Goal: Task Accomplishment & Management: Manage account settings

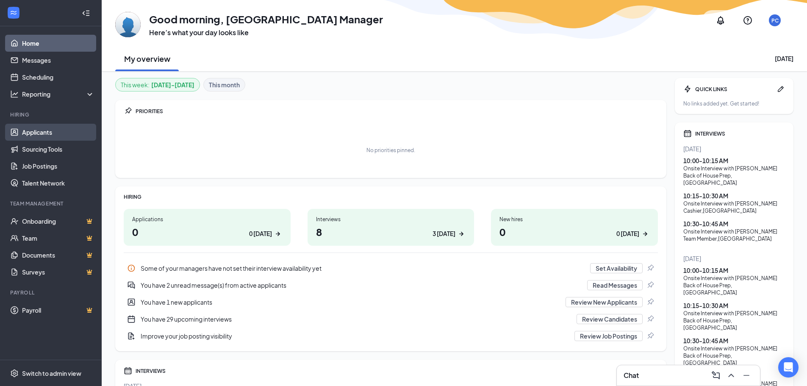
click at [86, 131] on link "Applicants" at bounding box center [58, 132] width 72 height 17
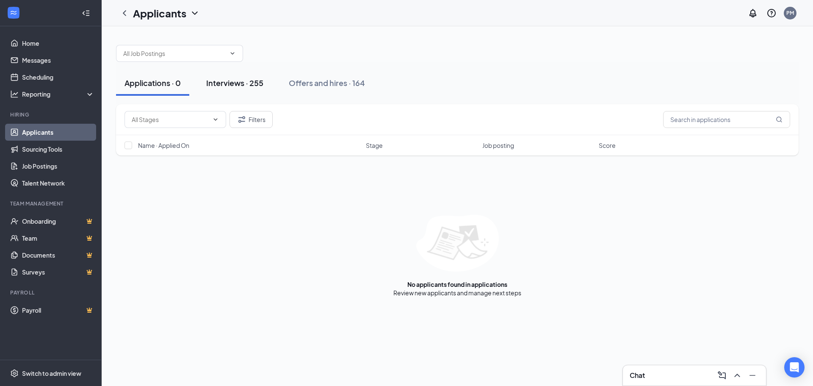
click at [241, 77] on button "Interviews · 255" at bounding box center [235, 82] width 74 height 25
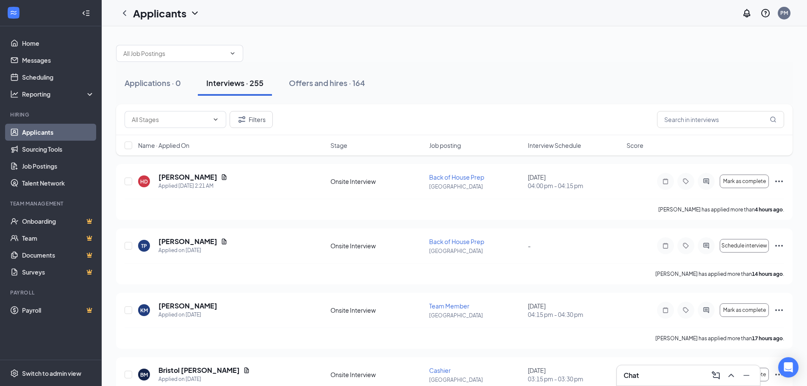
click at [563, 140] on div "Name · Applied On Stage Job posting Interview Schedule Score" at bounding box center [454, 145] width 676 height 20
click at [562, 144] on span "Interview Schedule" at bounding box center [554, 145] width 53 height 8
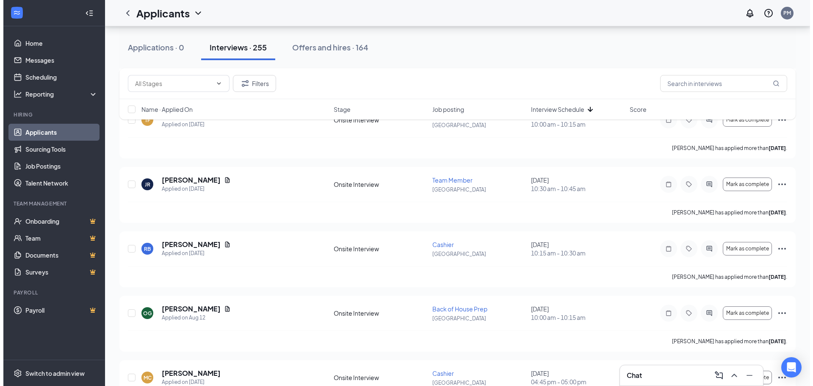
scroll to position [1652, 0]
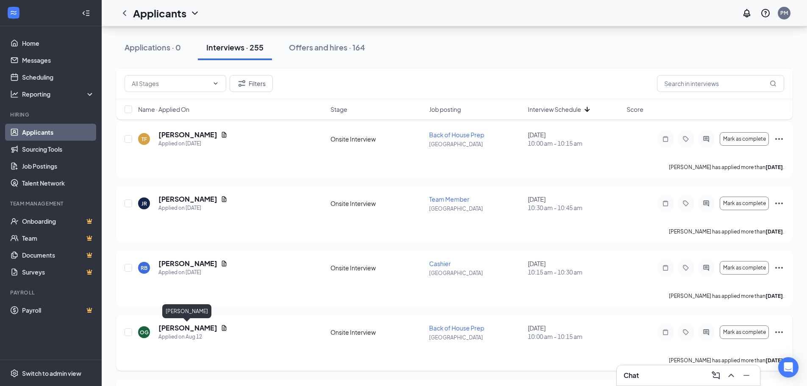
click at [187, 331] on h5 "[PERSON_NAME]" at bounding box center [187, 327] width 59 height 9
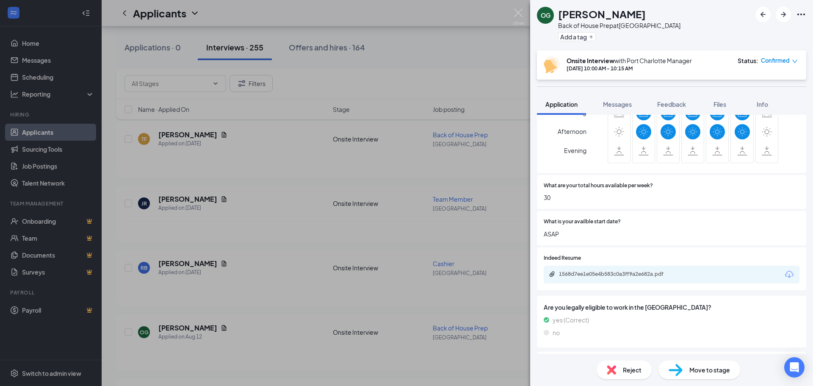
scroll to position [339, 0]
click at [617, 272] on div "1568d7ee1e05e4b583c0a3ff9a2e682a.pdf" at bounding box center [618, 273] width 119 height 7
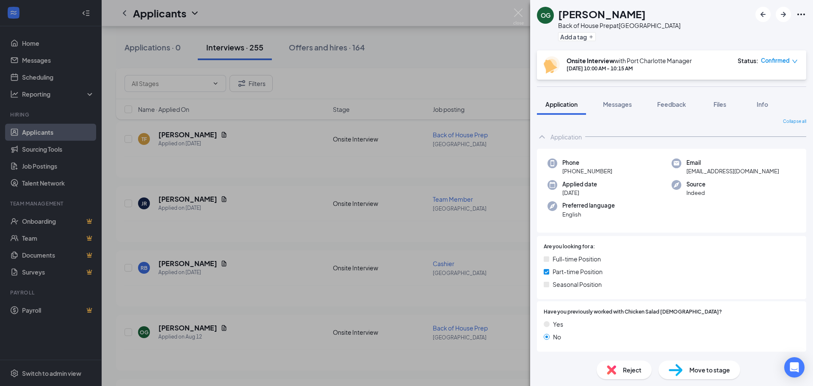
scroll to position [0, 0]
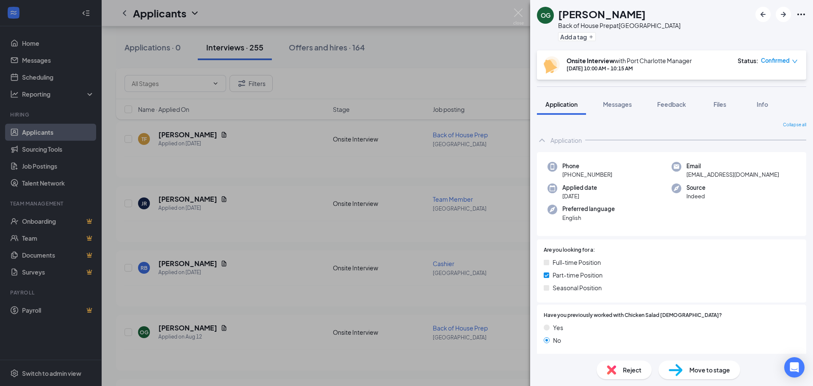
click at [285, 214] on div "OG [PERSON_NAME] Back of House Prep at [GEOGRAPHIC_DATA] Add a tag Onsite Inter…" at bounding box center [406, 193] width 813 height 386
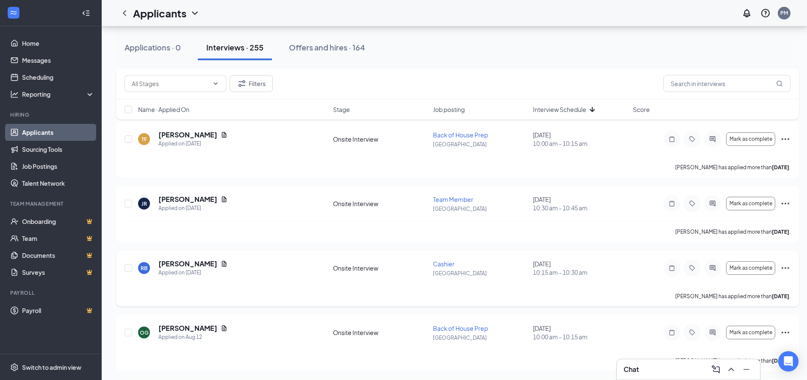
click at [201, 266] on h5 "[PERSON_NAME]" at bounding box center [187, 263] width 59 height 9
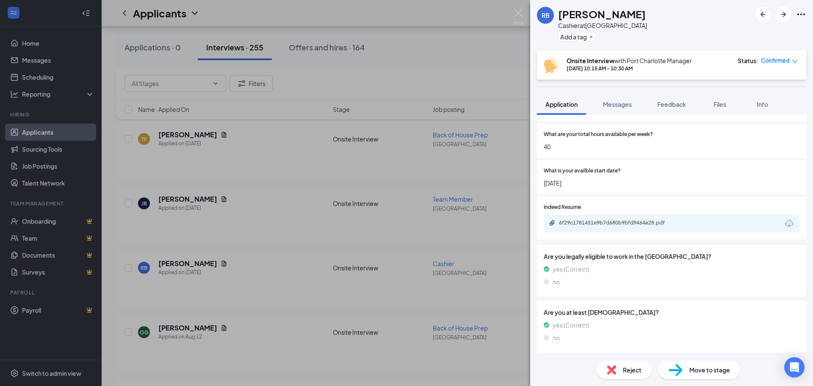
scroll to position [436, 0]
click at [711, 104] on button "Files" at bounding box center [720, 104] width 34 height 21
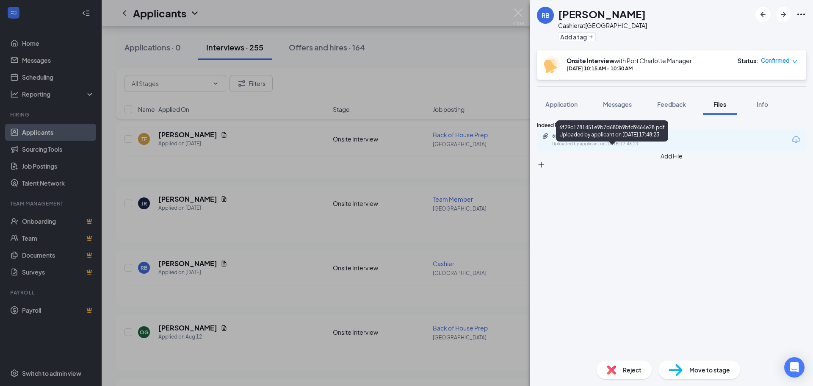
click at [588, 139] on div "6f29c1781451e9b7d680b9bfd9464e28.pdf" at bounding box center [611, 136] width 119 height 7
click at [263, 165] on div "RB [PERSON_NAME] Cashier at [GEOGRAPHIC_DATA] Add a tag Onsite Interview with P…" at bounding box center [406, 193] width 813 height 386
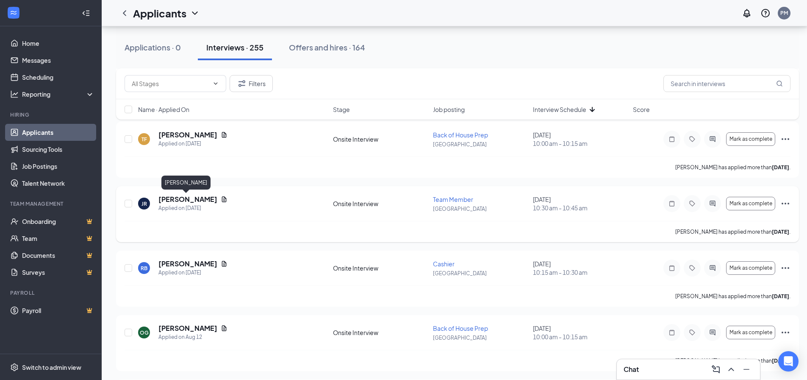
click at [186, 199] on h5 "[PERSON_NAME]" at bounding box center [187, 198] width 59 height 9
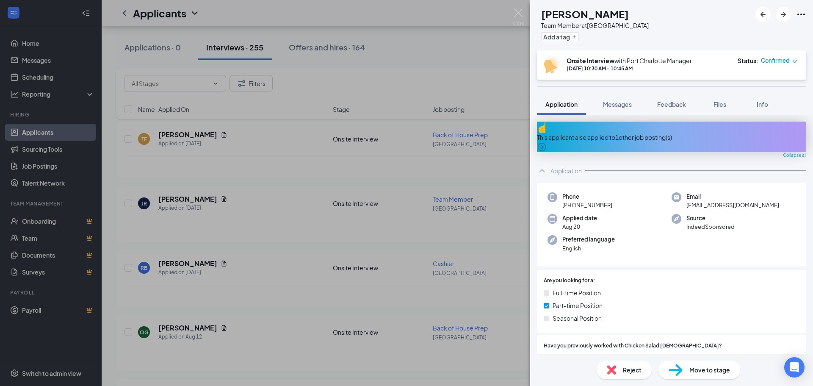
click at [640, 126] on div "This applicant also applied to 1 other job posting(s)" at bounding box center [671, 137] width 269 height 30
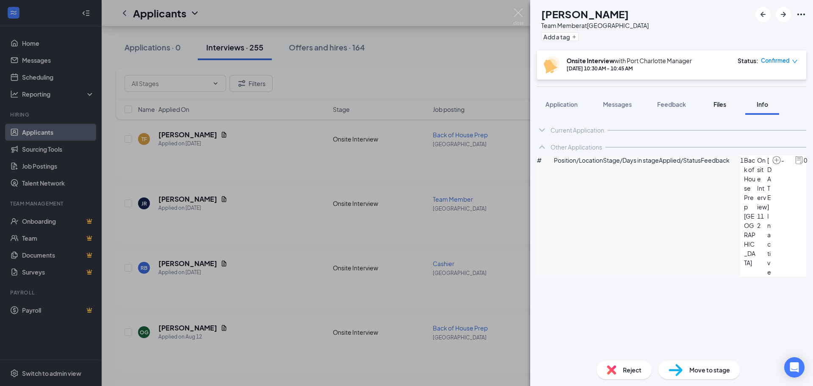
click at [721, 101] on span "Files" at bounding box center [720, 104] width 13 height 8
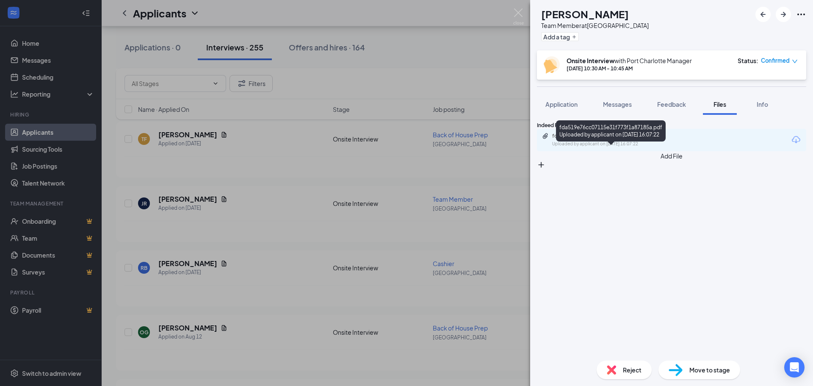
click at [636, 139] on div "fda519e76cc07115e31f773f1a87185a.pdf" at bounding box center [611, 136] width 119 height 7
click at [220, 180] on div "JR [PERSON_NAME] Team Member at [GEOGRAPHIC_DATA] Add a tag Onsite Interview wi…" at bounding box center [406, 193] width 813 height 386
